Goal: Find specific page/section: Find specific page/section

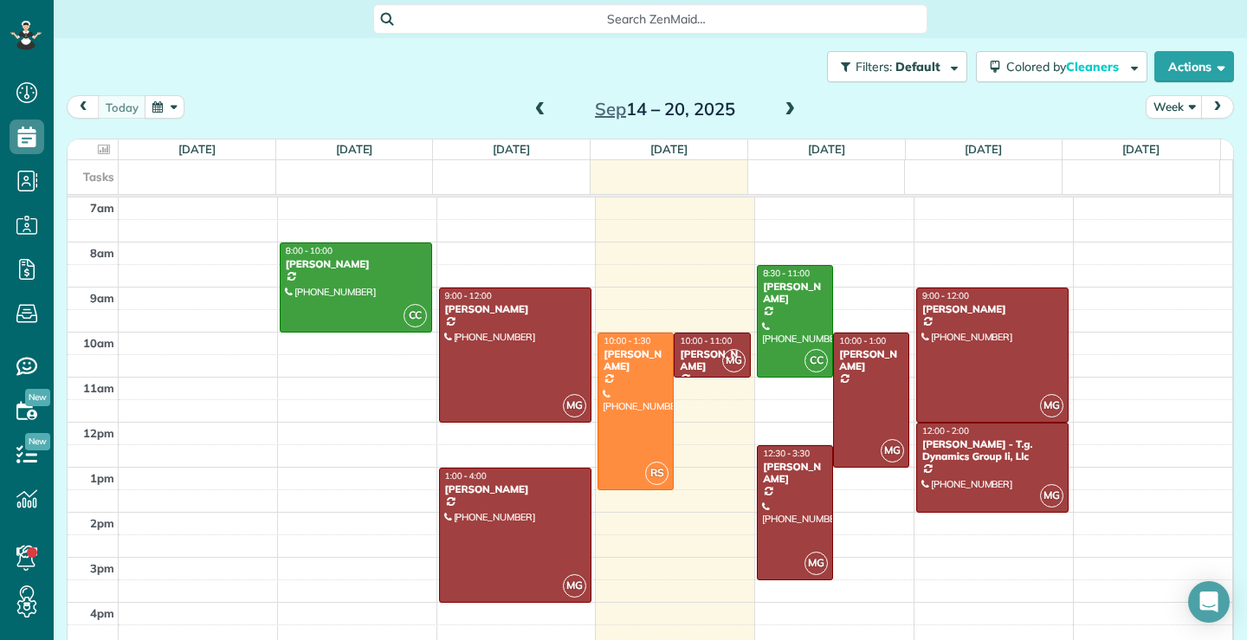
scroll to position [8, 8]
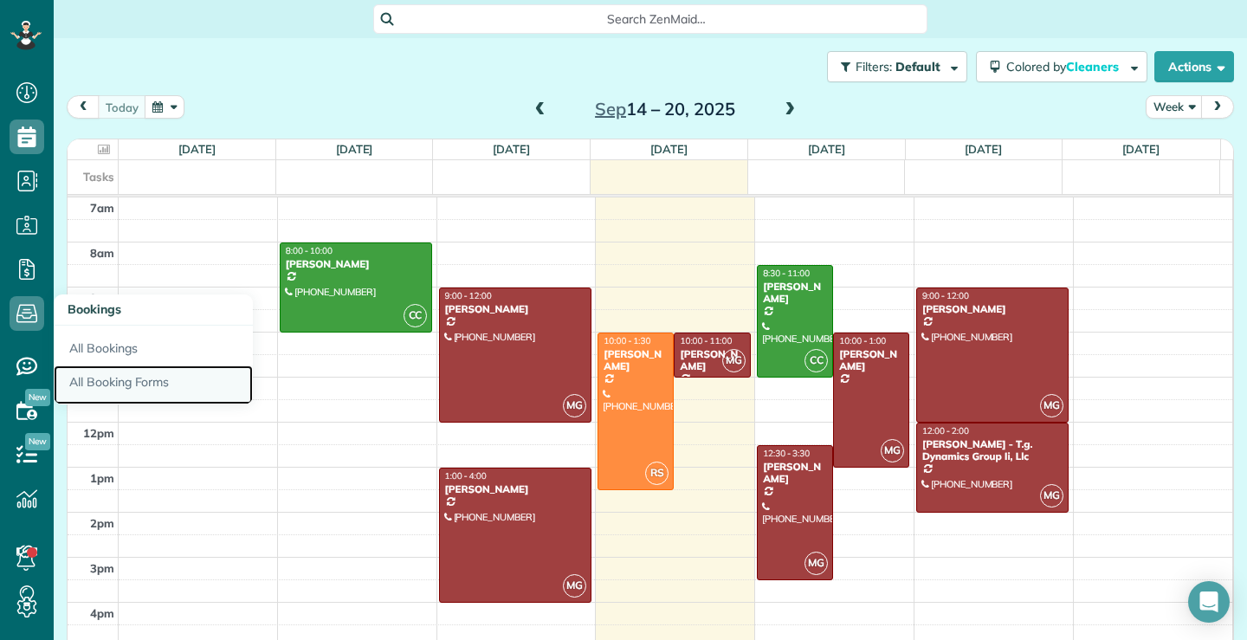
click at [133, 388] on link "All Booking Forms" at bounding box center [153, 386] width 199 height 40
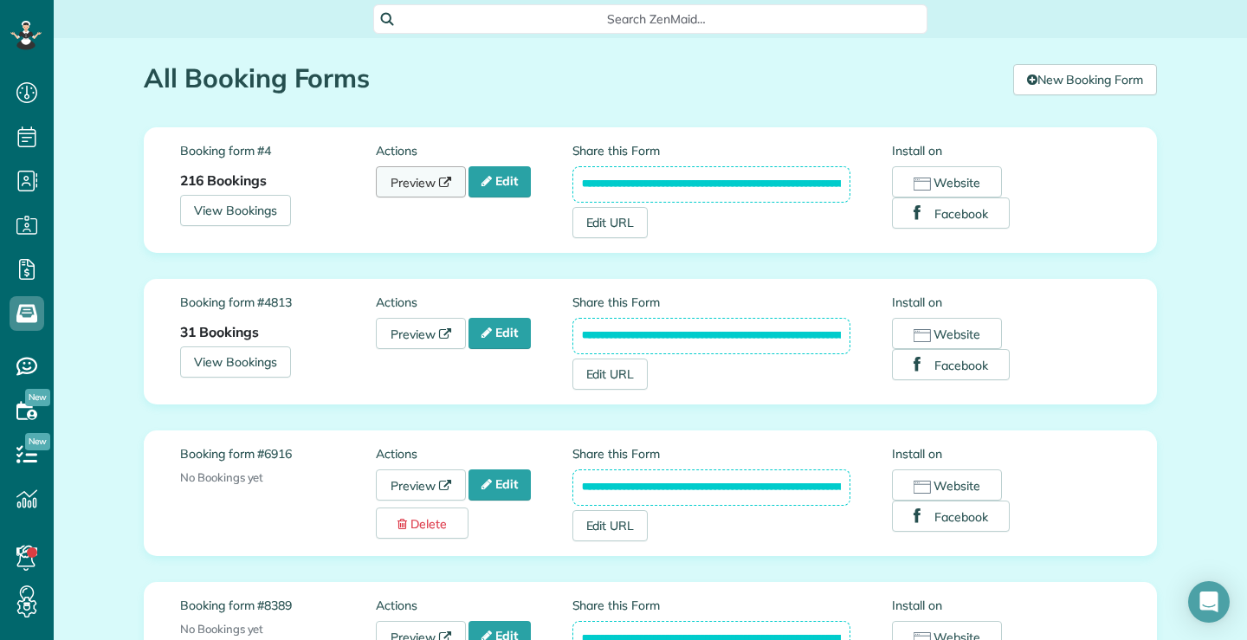
click at [411, 179] on link "Preview" at bounding box center [421, 181] width 90 height 31
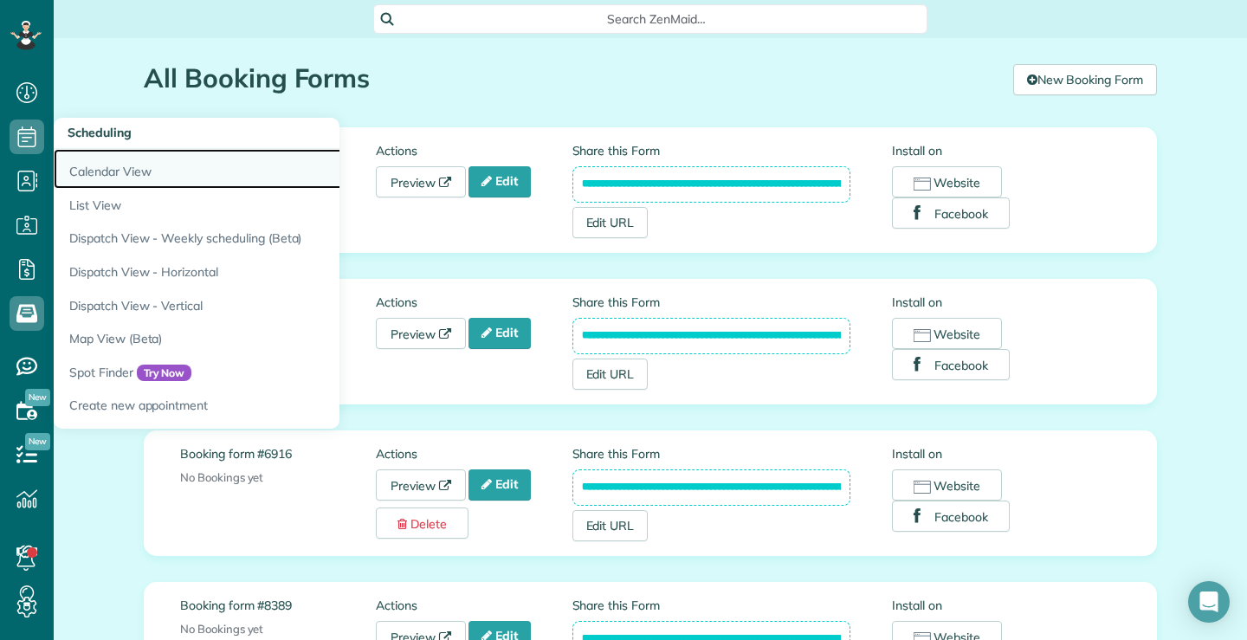
click at [105, 171] on link "Calendar View" at bounding box center [270, 169] width 433 height 40
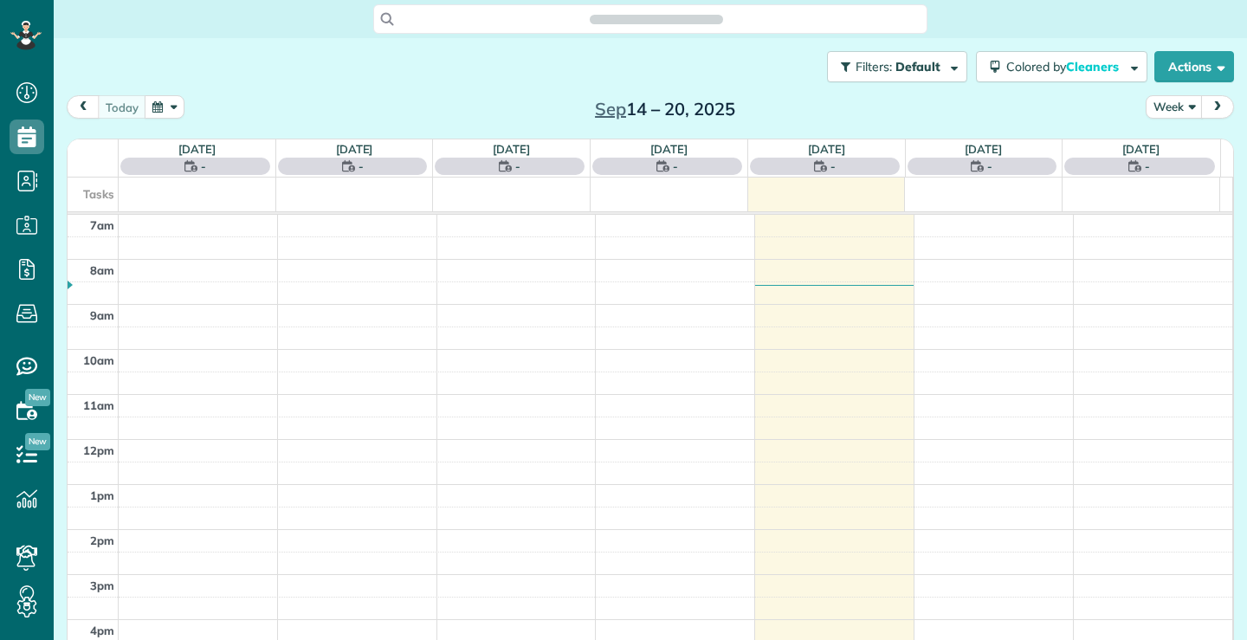
scroll to position [8, 8]
